Goal: Information Seeking & Learning: Learn about a topic

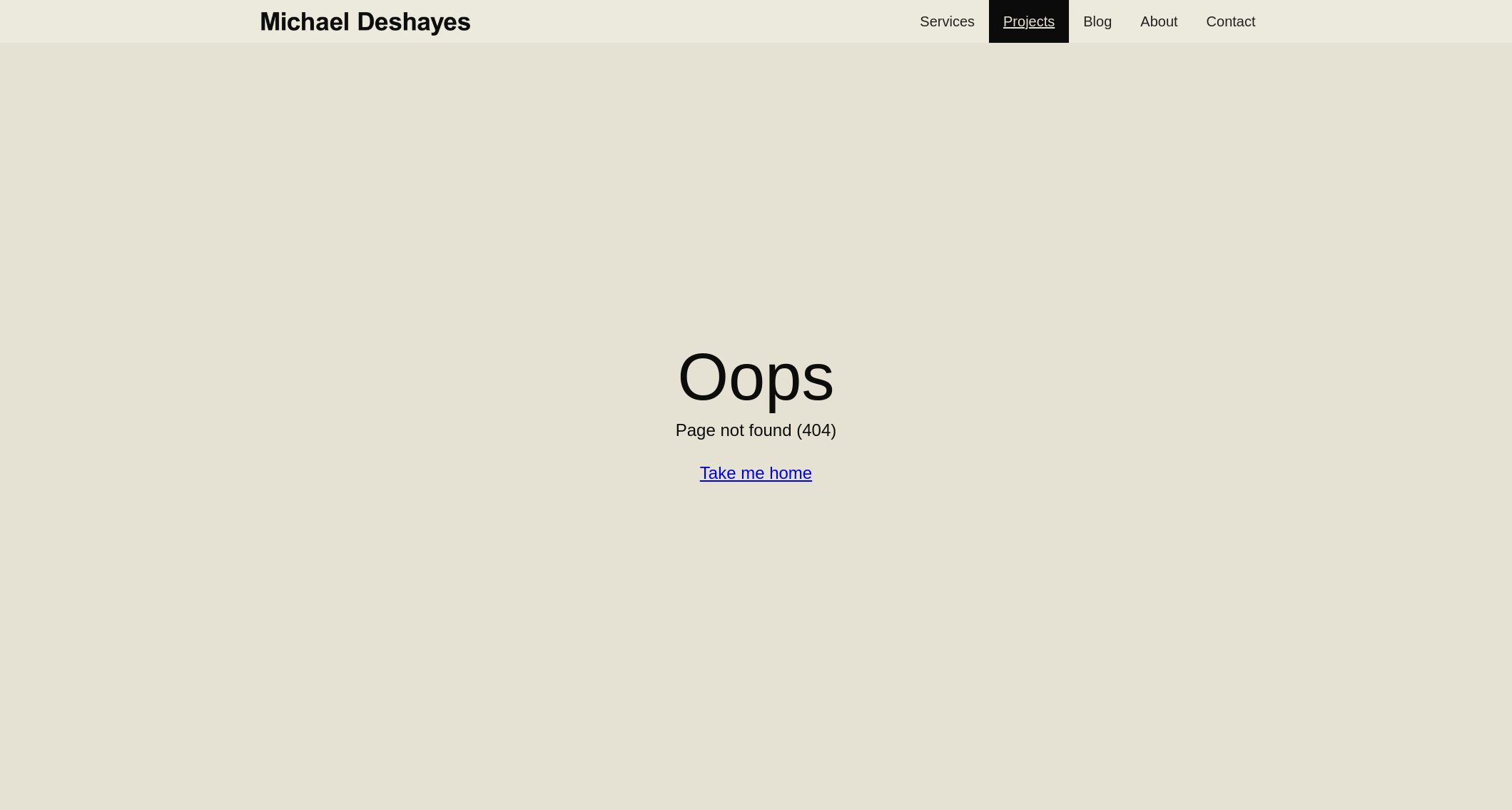
click at [1027, 25] on link "Projects" at bounding box center [1029, 21] width 80 height 42
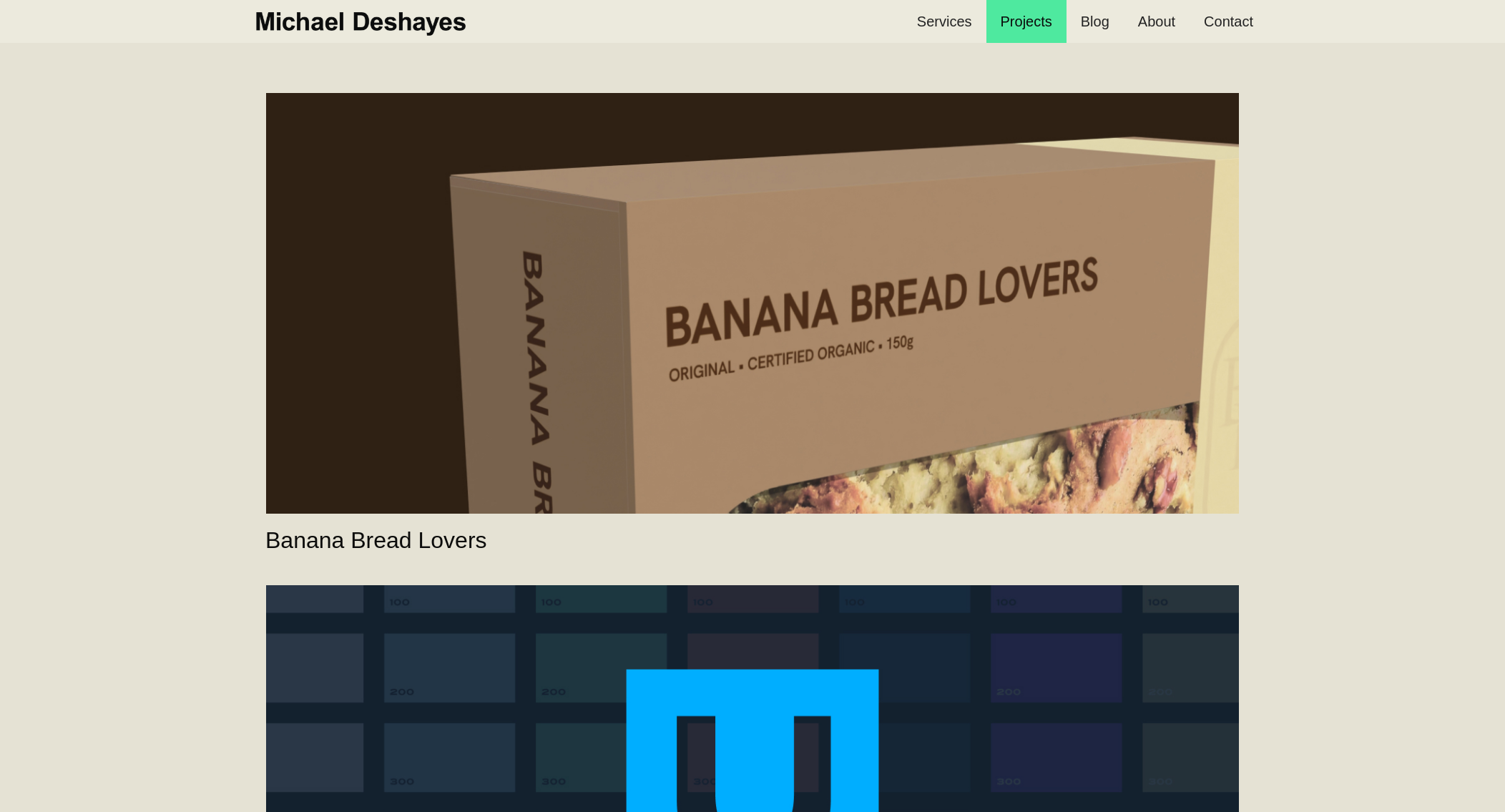
click at [679, 354] on link "Banana Bread Lovers" at bounding box center [752, 303] width 973 height 421
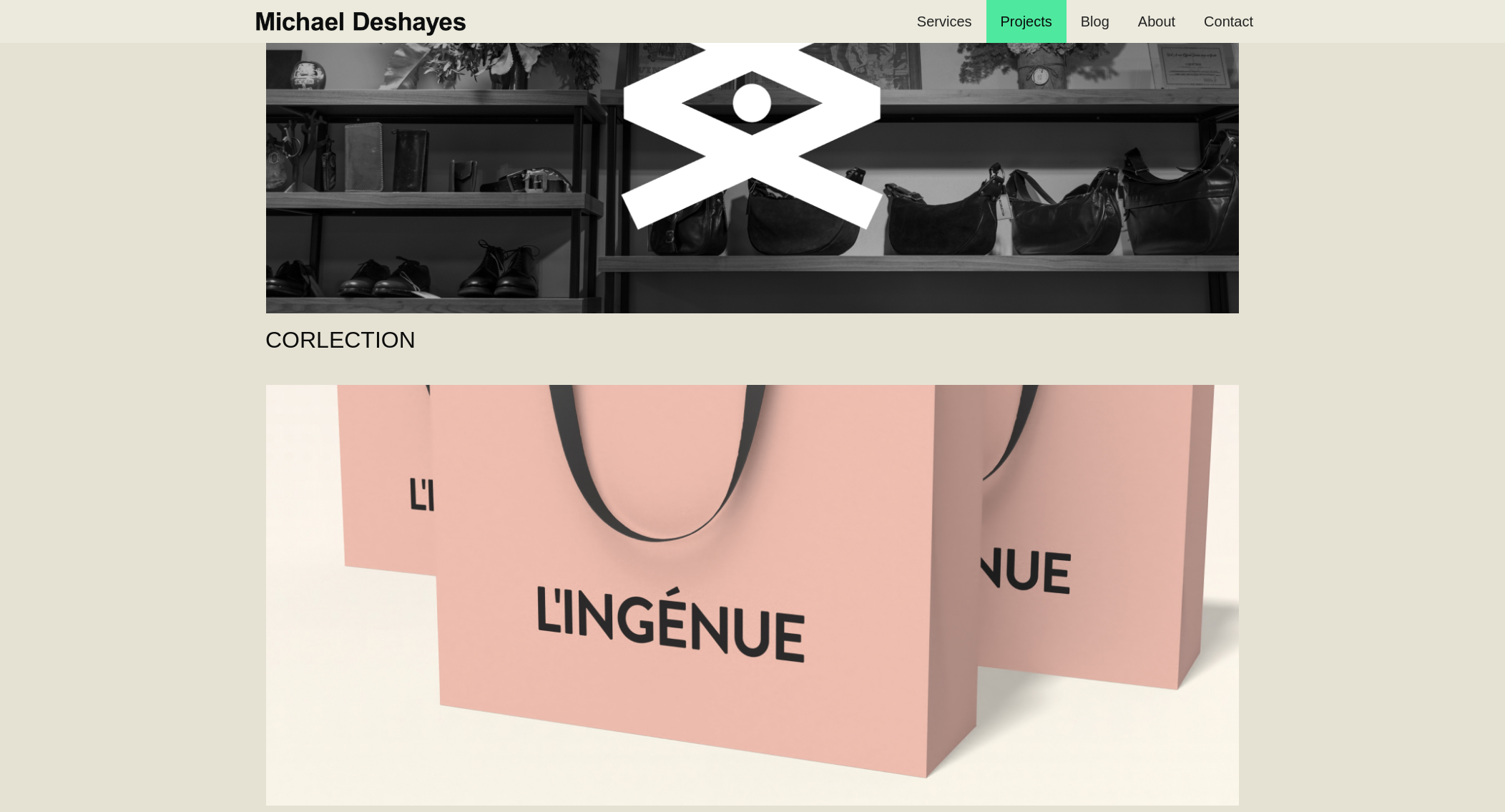
scroll to position [4278, 0]
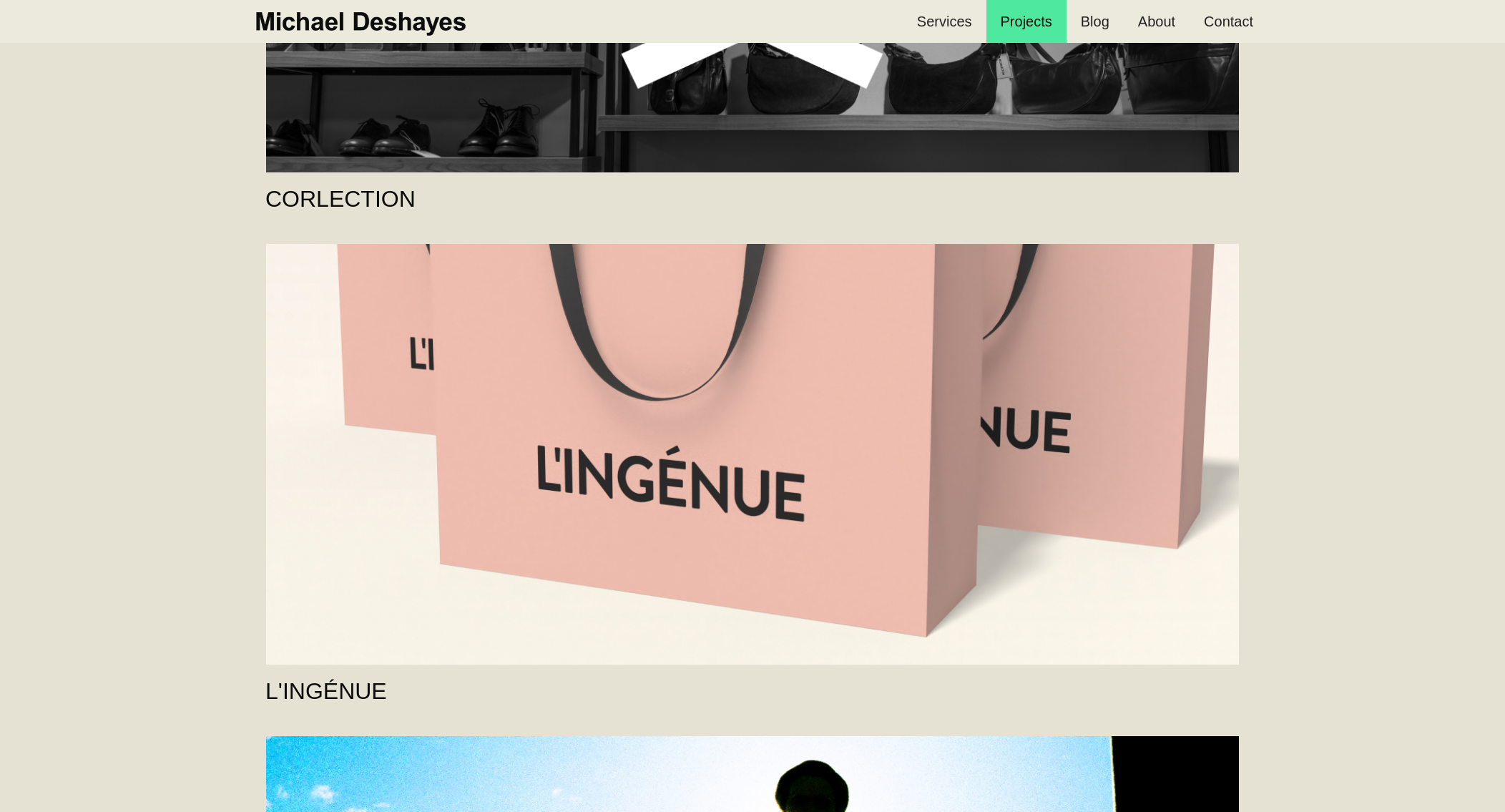
click at [729, 521] on link "L'INGÉNUE" at bounding box center [752, 454] width 973 height 421
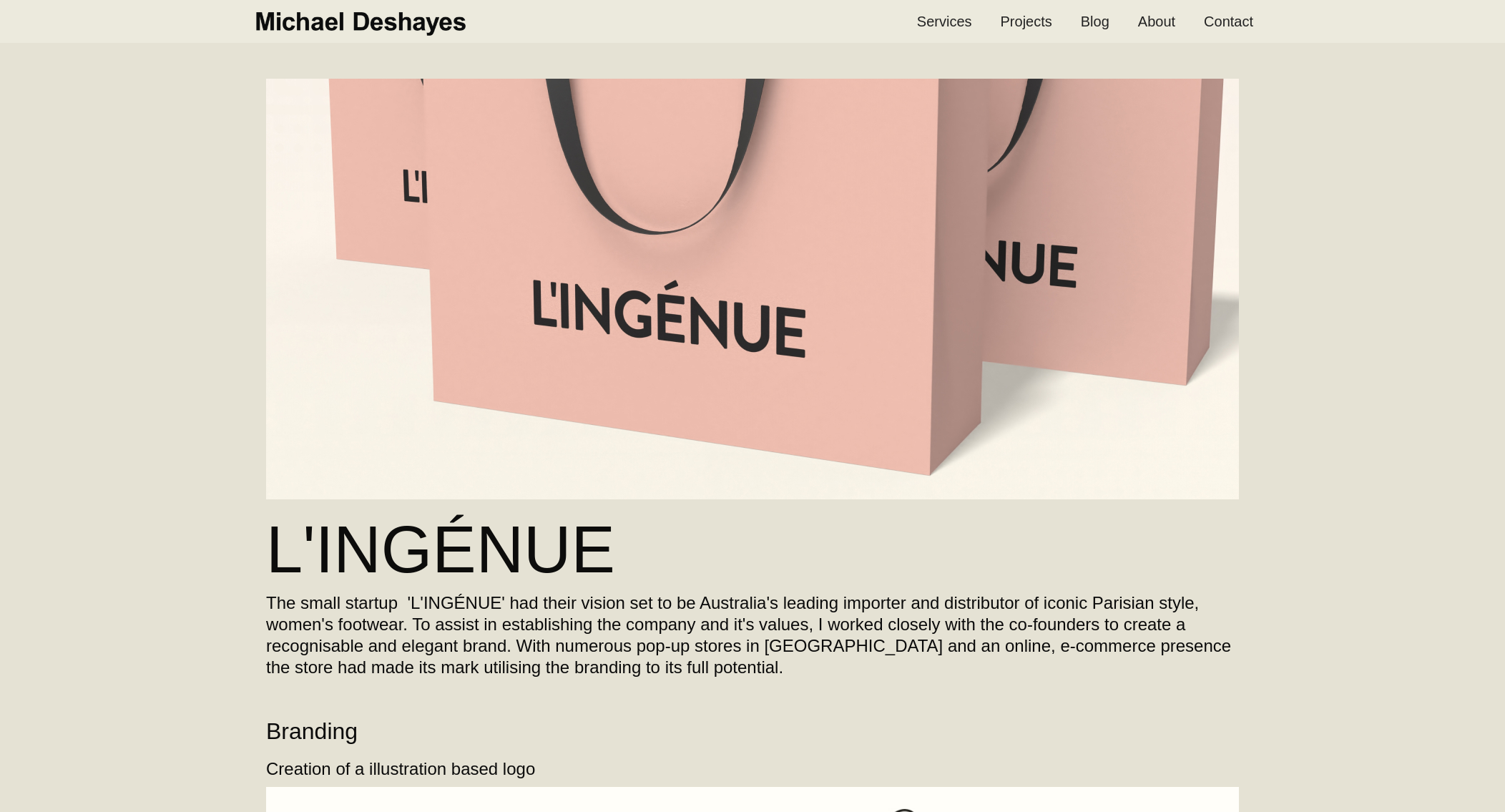
click at [467, 535] on h1 "L'INGÉNUE" at bounding box center [752, 549] width 973 height 72
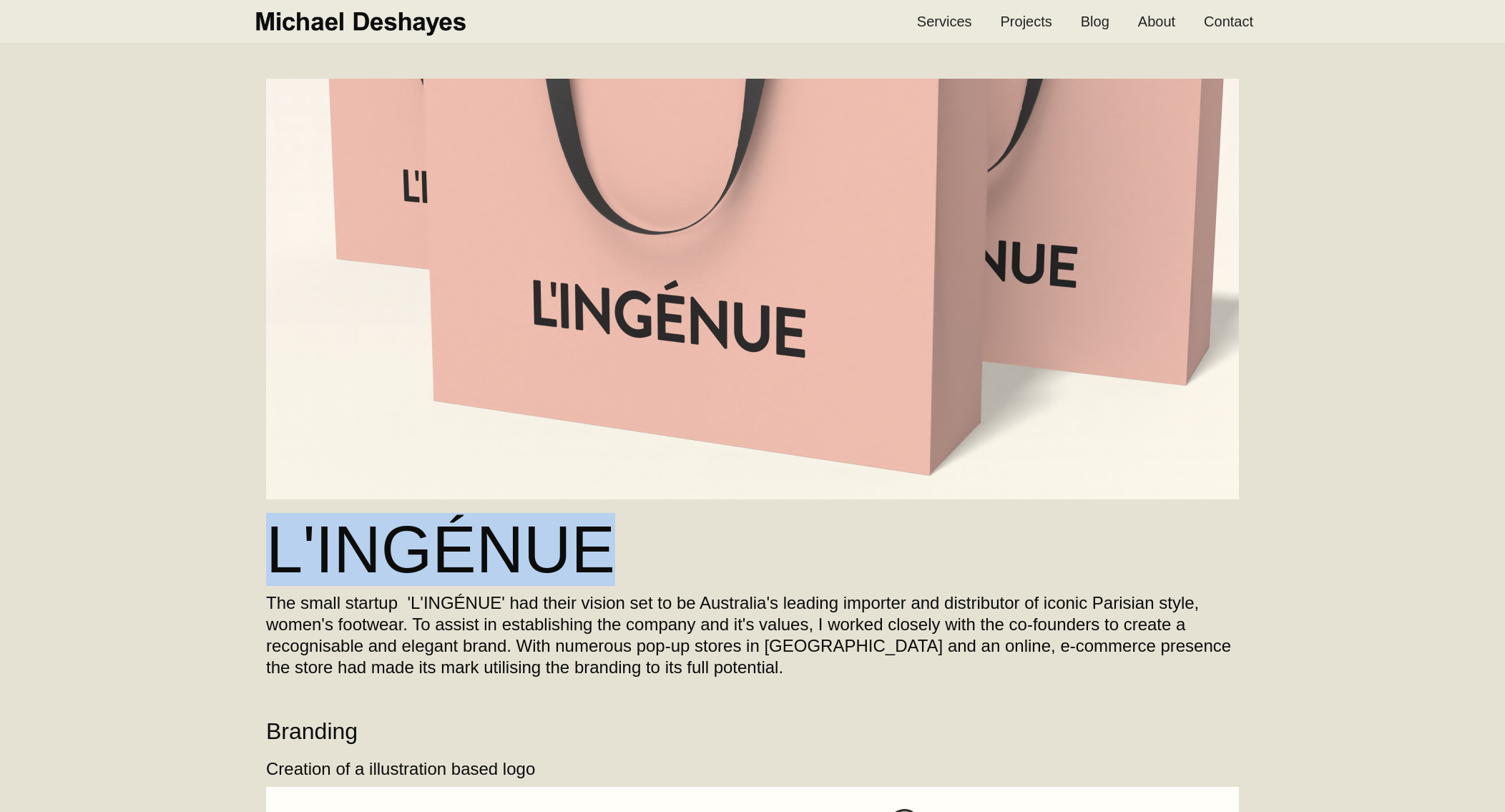
click at [467, 535] on h1 "L'INGÉNUE" at bounding box center [752, 549] width 973 height 72
copy h1 "L'INGÉNUE"
click at [419, 23] on img "home" at bounding box center [359, 22] width 216 height 32
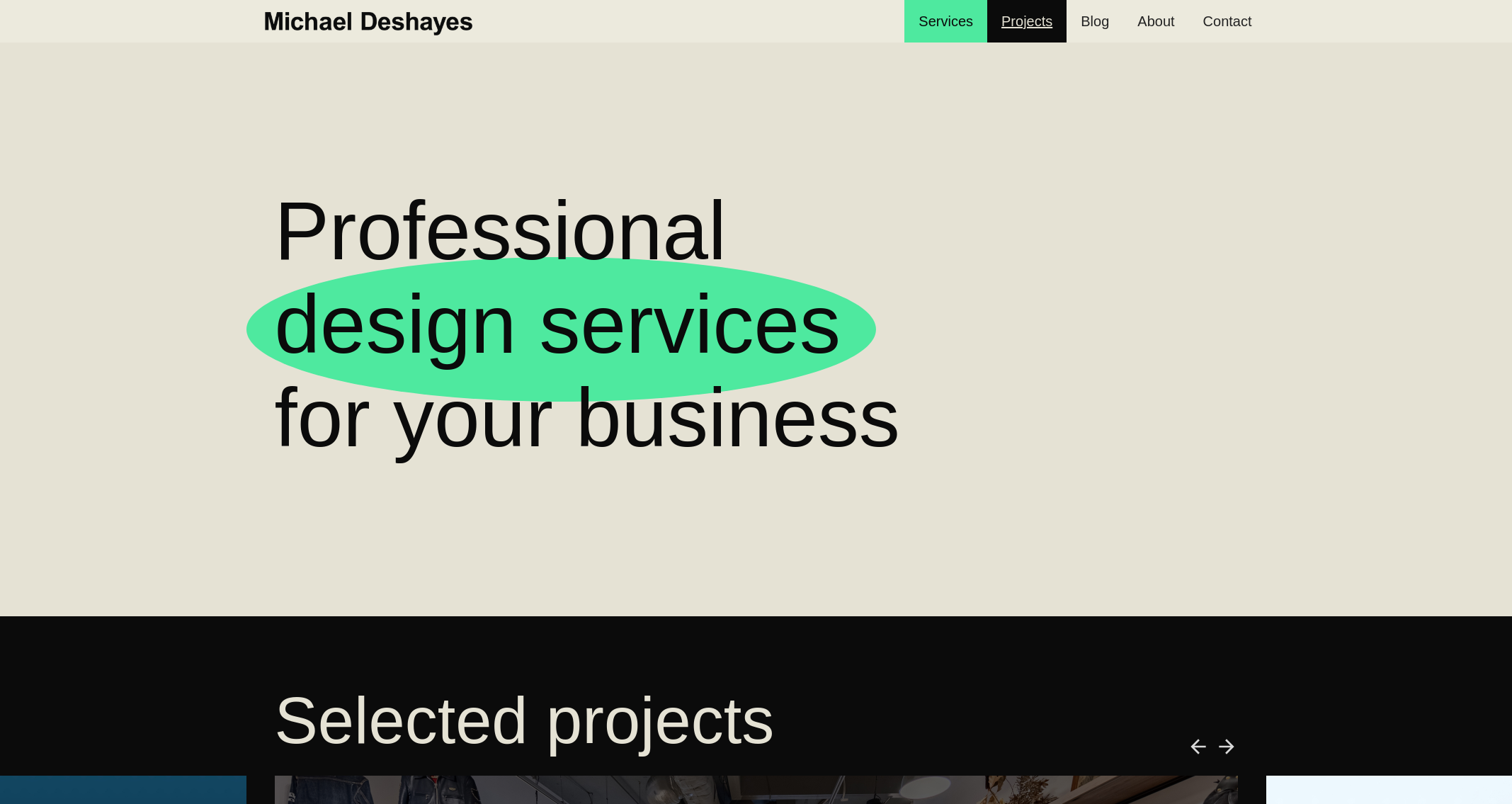
click at [1042, 17] on link "Projects" at bounding box center [1027, 21] width 79 height 42
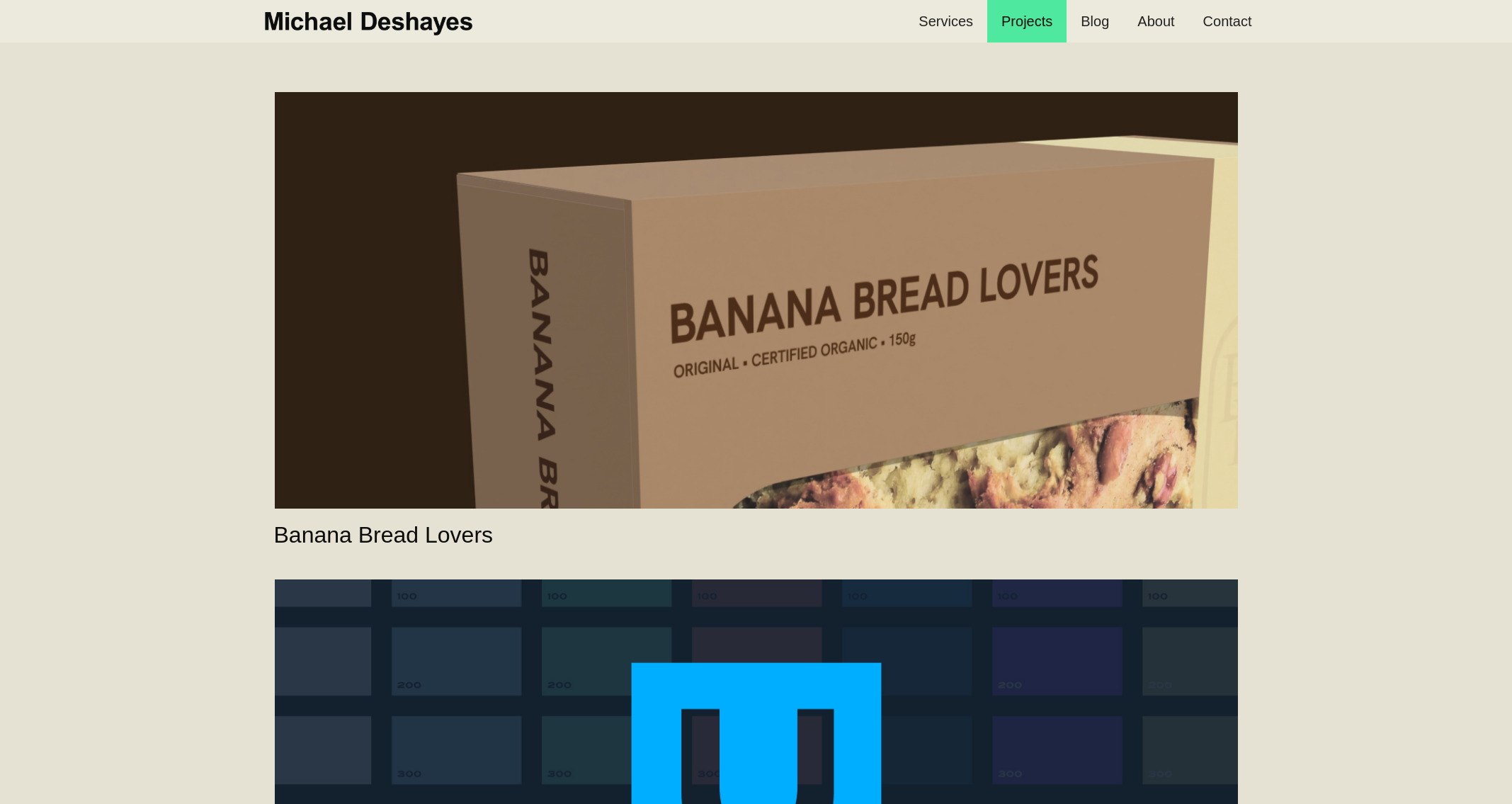
click at [766, 282] on link "Banana Bread Lovers" at bounding box center [756, 300] width 963 height 417
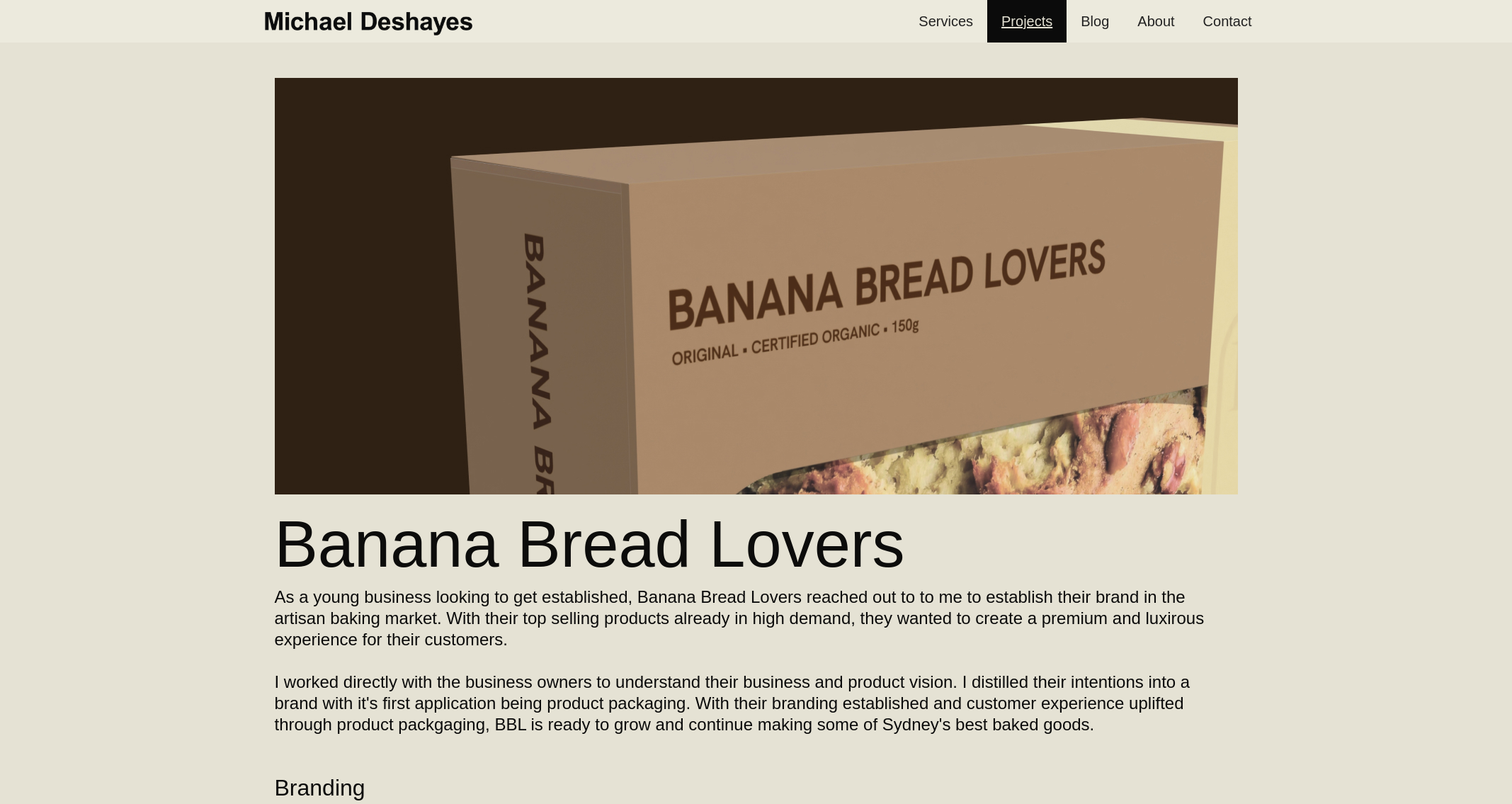
click at [1017, 21] on link "Projects" at bounding box center [1027, 21] width 79 height 42
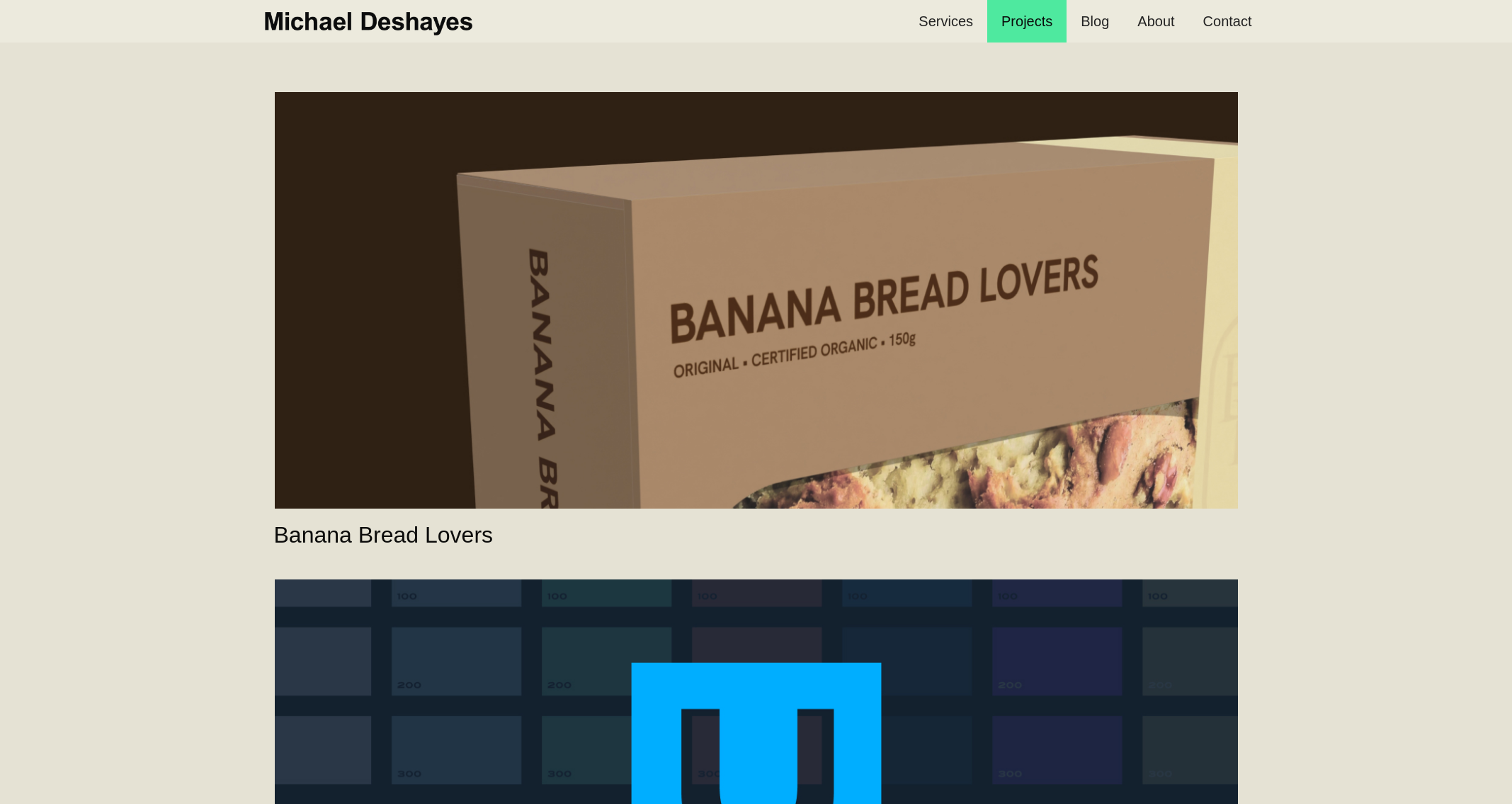
click at [723, 656] on link "UBET" at bounding box center [756, 787] width 963 height 417
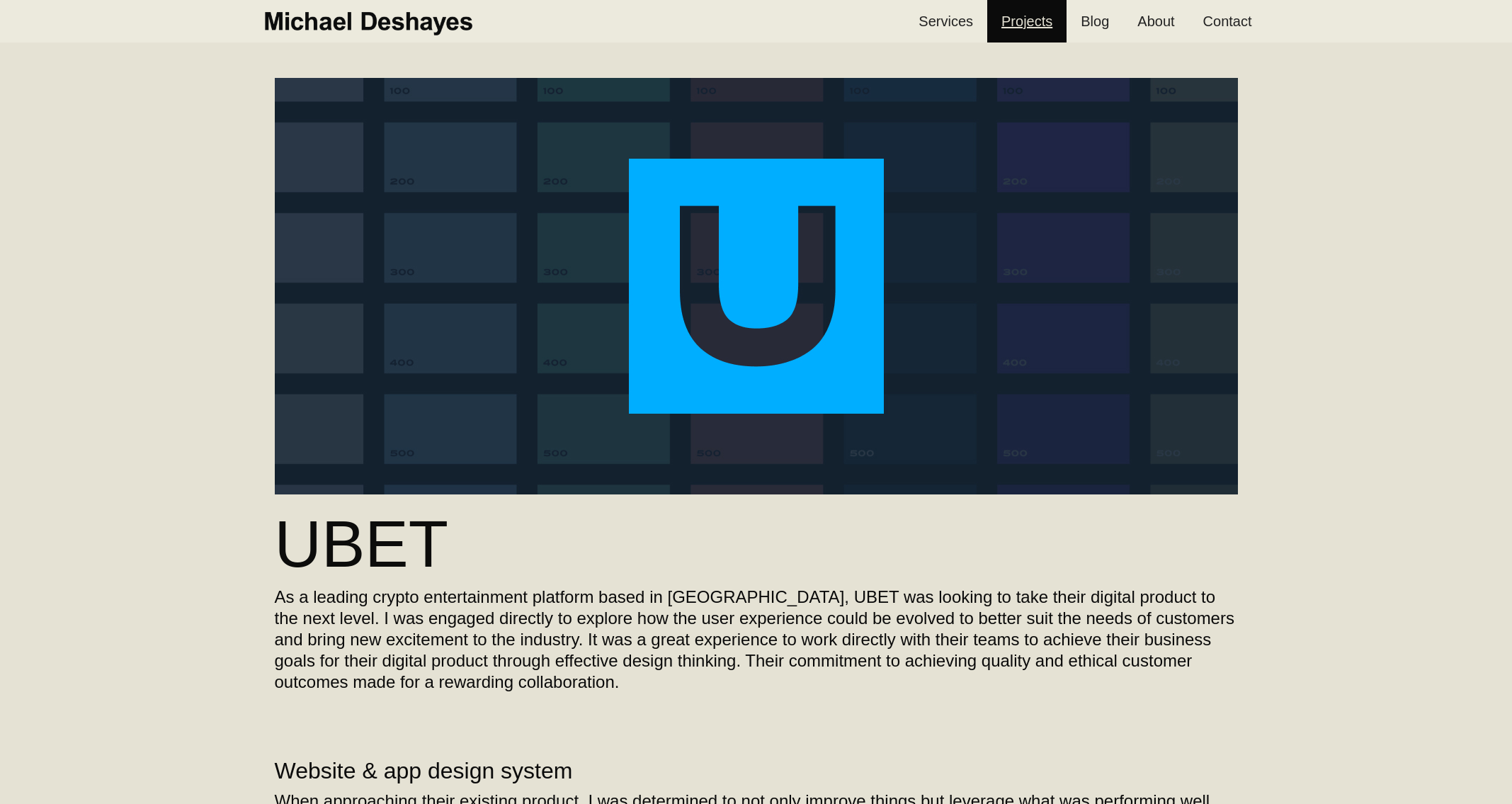
drag, startPoint x: 1036, startPoint y: 25, endPoint x: 1040, endPoint y: 11, distance: 14.6
click at [1036, 25] on link "Projects" at bounding box center [1027, 21] width 79 height 42
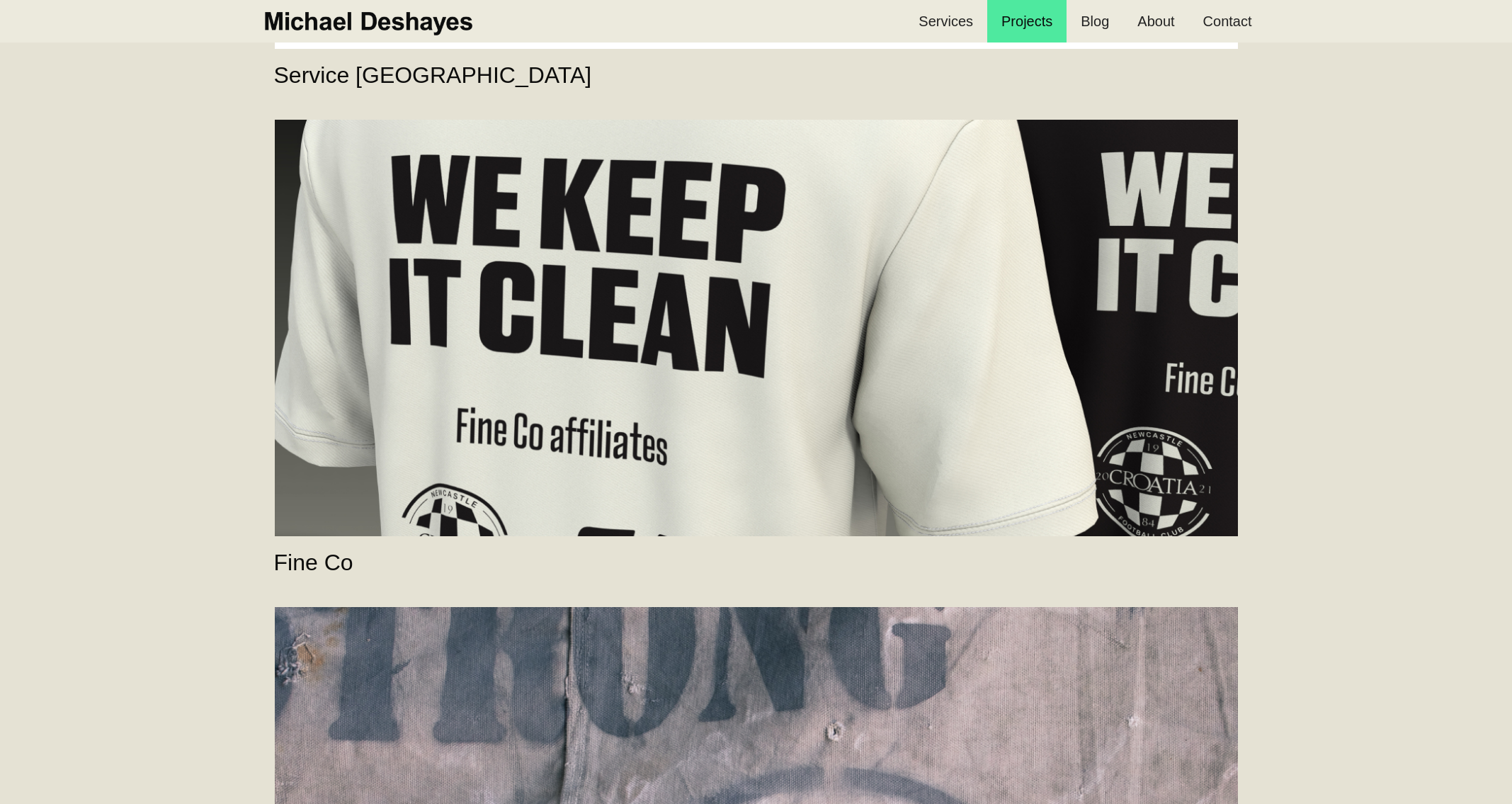
scroll to position [2374, 0]
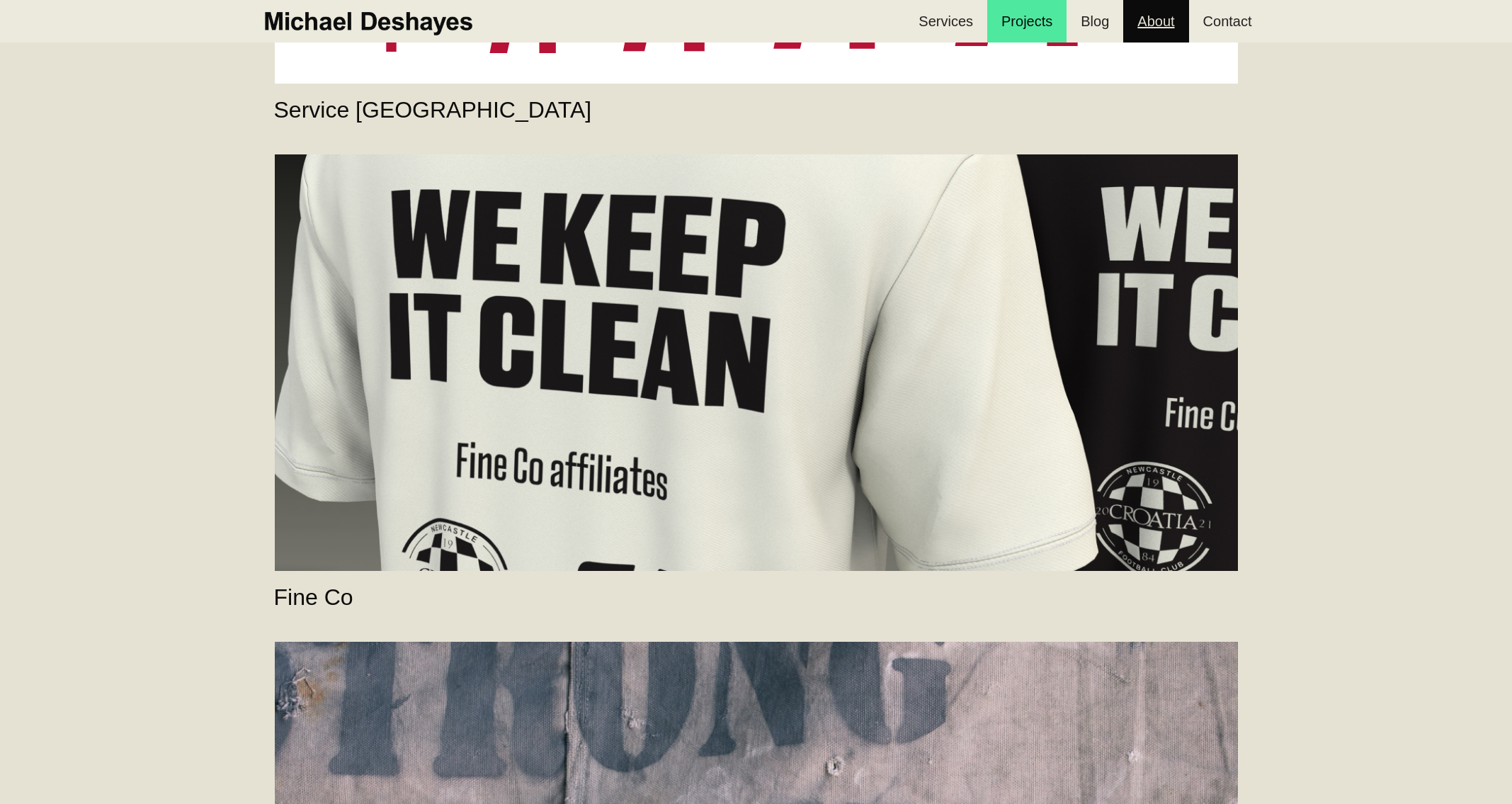
click at [1144, 17] on link "About" at bounding box center [1155, 21] width 65 height 42
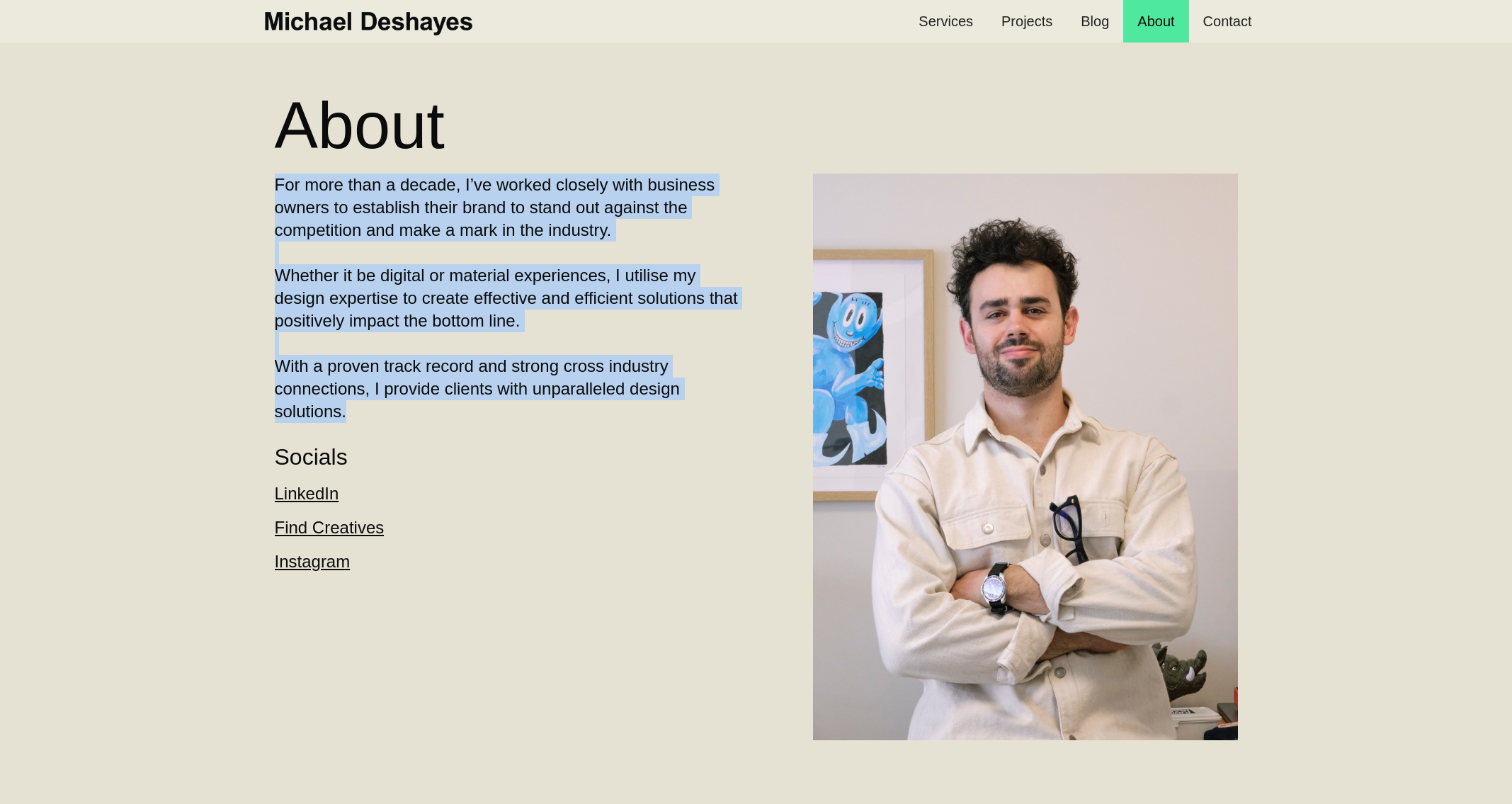
drag, startPoint x: 303, startPoint y: 267, endPoint x: 267, endPoint y: 194, distance: 81.4
click at [267, 194] on div "About For more than a decade, I’ve worked closely with business owners to estab…" at bounding box center [757, 405] width 1020 height 669
copy p "For more than a decade, I’ve worked closely with business owners to establish t…"
click at [407, 15] on img "home" at bounding box center [367, 21] width 214 height 31
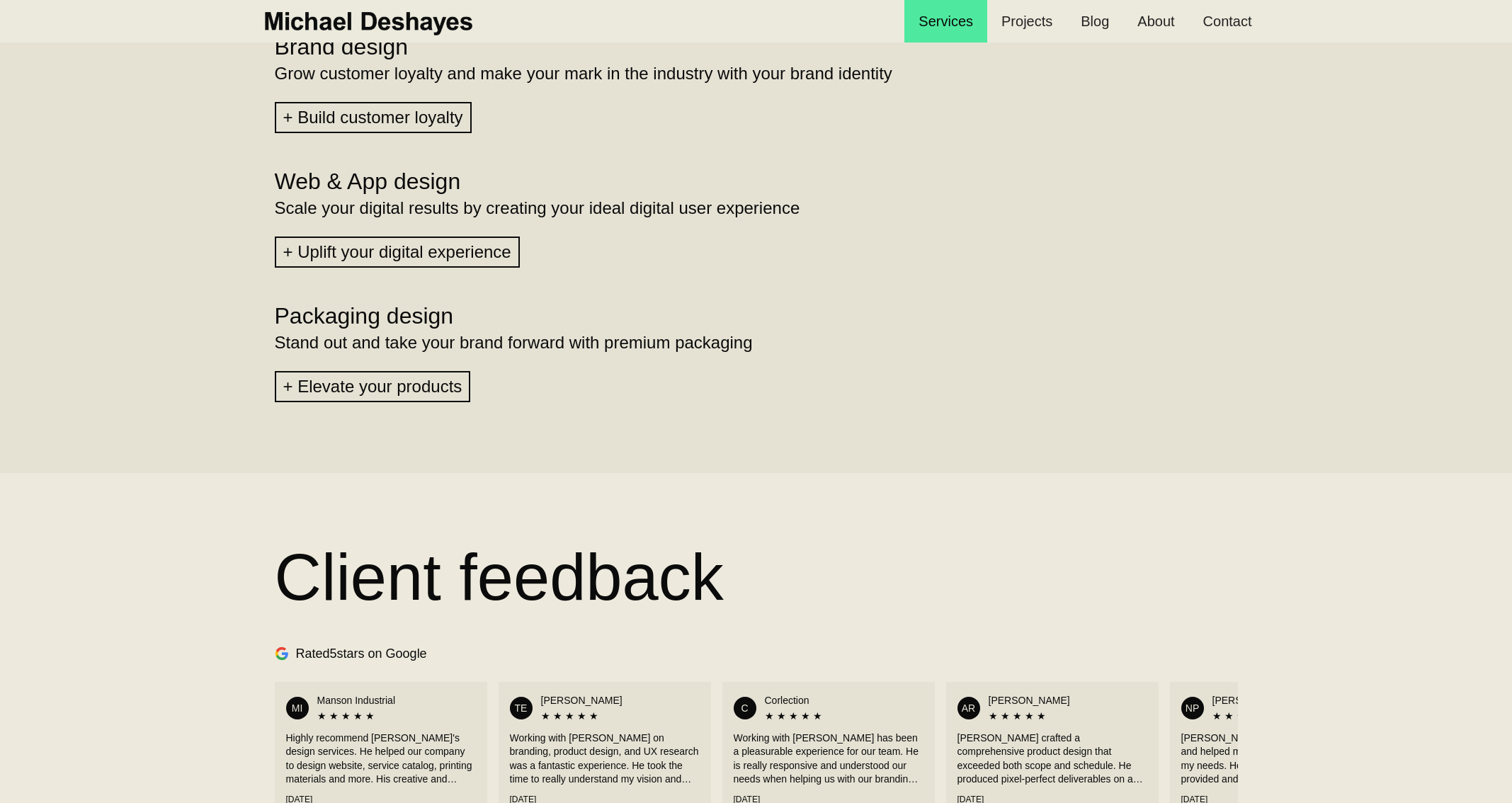
scroll to position [1529, 0]
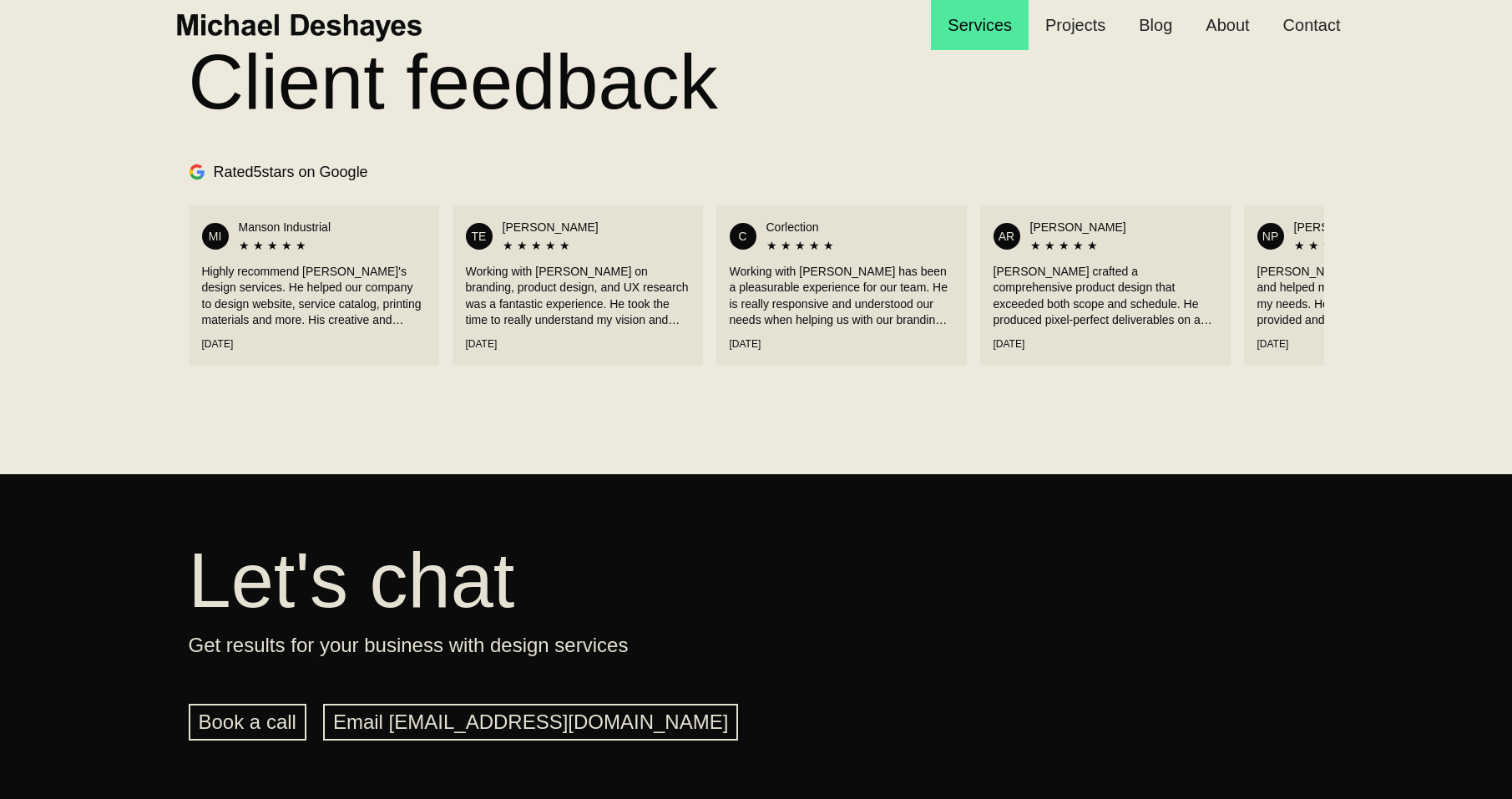
scroll to position [2336, 0]
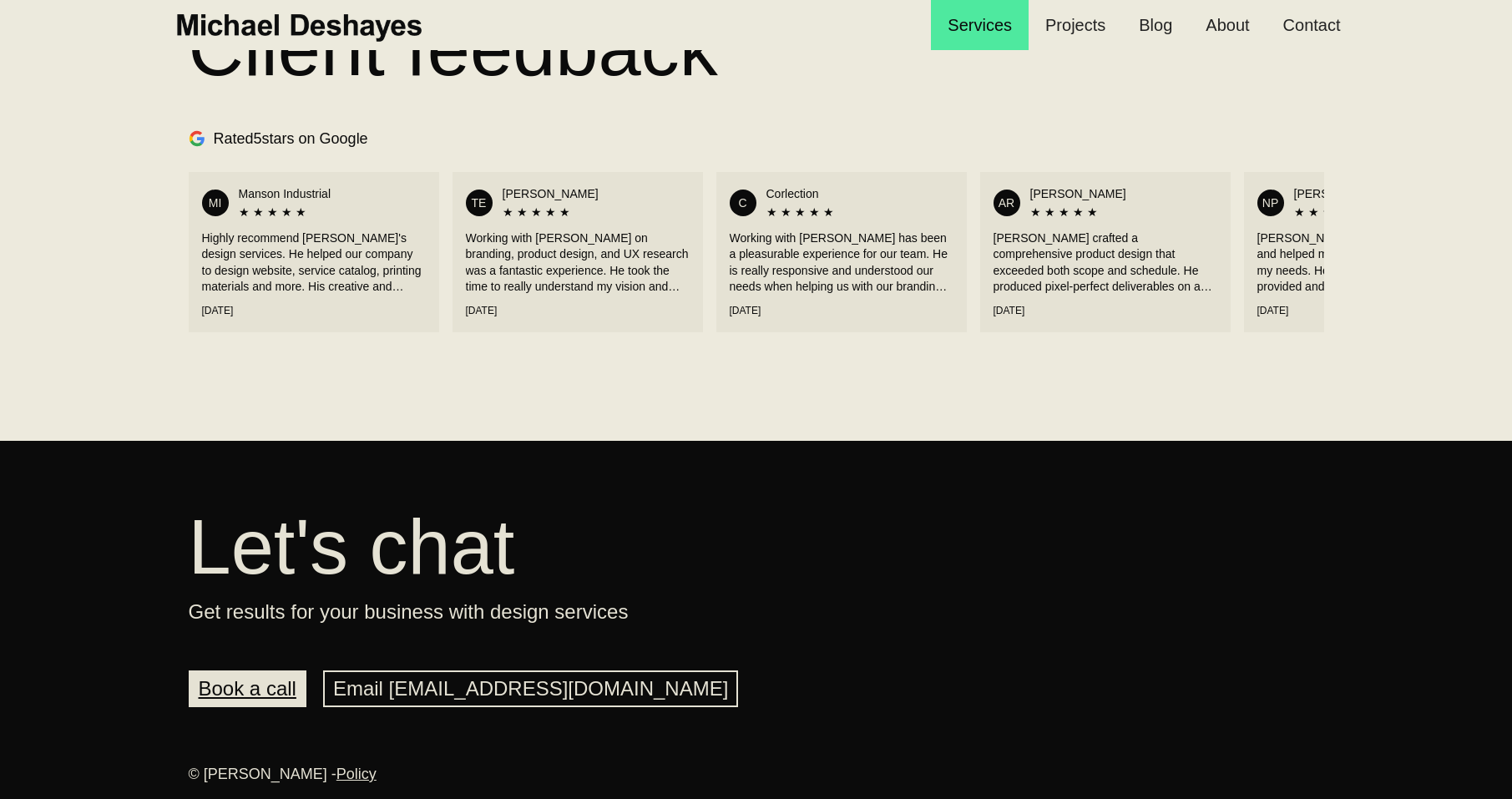
click at [252, 695] on link "Book a call" at bounding box center [247, 689] width 118 height 37
